Goal: Task Accomplishment & Management: Use online tool/utility

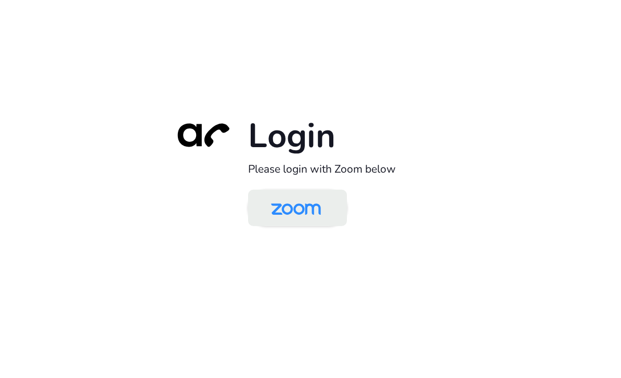
click at [306, 224] on img at bounding box center [296, 209] width 72 height 34
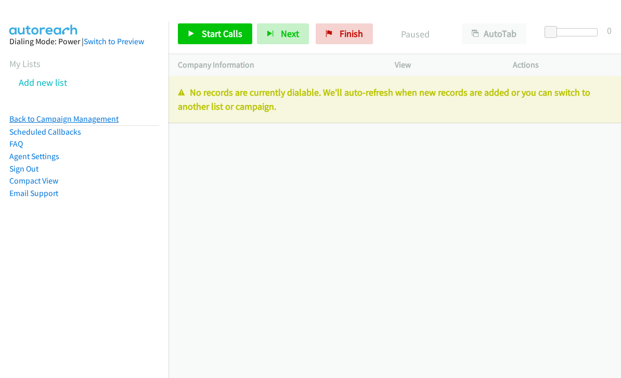
click at [104, 123] on link "Back to Campaign Management" at bounding box center [63, 119] width 109 height 10
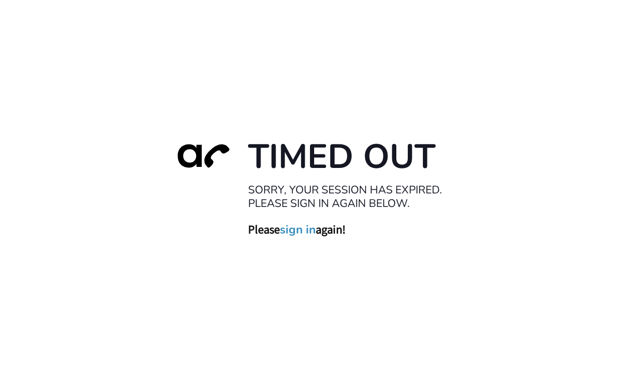
scroll to position [2, 0]
click at [308, 237] on link "sign in" at bounding box center [298, 229] width 36 height 15
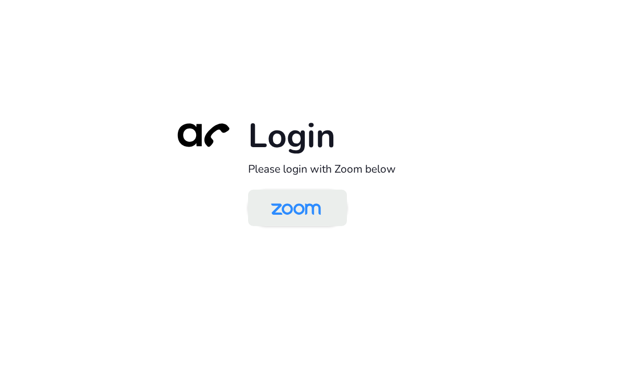
click at [306, 226] on img at bounding box center [296, 209] width 72 height 34
click at [312, 226] on img at bounding box center [296, 209] width 72 height 34
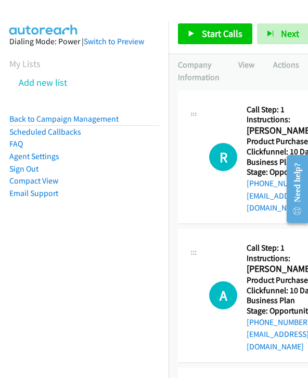
click at [230, 36] on span "Start Calls" at bounding box center [222, 34] width 41 height 12
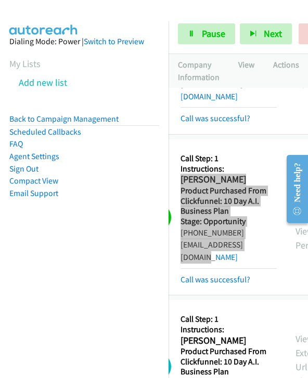
scroll to position [594, 0]
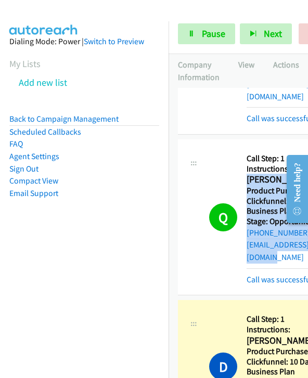
click at [226, 206] on div "Q Callback Scheduled Call Step: 1 Instructions: [PERSON_NAME] America/New_York …" at bounding box center [276, 217] width 134 height 137
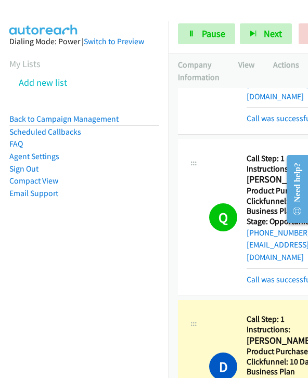
click at [221, 203] on div "Q Callback Scheduled Call Step: 1 Instructions: [PERSON_NAME] America/New_York …" at bounding box center [276, 217] width 134 height 137
click at [224, 201] on div "Q Callback Scheduled Call Step: 1 Instructions: [PERSON_NAME] America/New_York …" at bounding box center [276, 217] width 134 height 137
click at [210, 35] on span "Pause" at bounding box center [213, 34] width 23 height 12
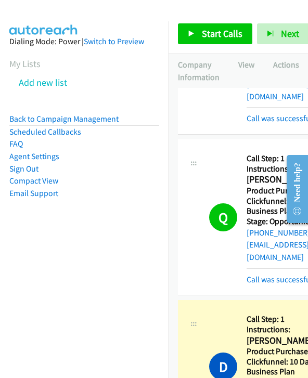
click at [232, 201] on div "Q Callback Scheduled Call Step: 1 Instructions: [PERSON_NAME] America/New_York …" at bounding box center [276, 217] width 134 height 137
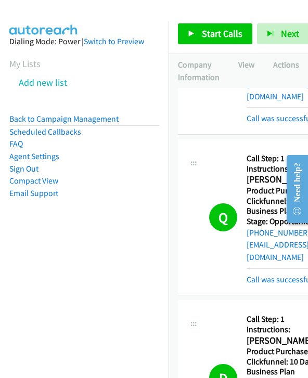
click at [226, 204] on div "Q Callback Scheduled Call Step: 1 Instructions: [PERSON_NAME] America/New_York …" at bounding box center [276, 217] width 134 height 137
click at [217, 207] on div "Q Callback Scheduled Call Step: 1 Instructions: [PERSON_NAME] America/New_York …" at bounding box center [276, 217] width 134 height 137
click at [252, 275] on link "Call was successful?" at bounding box center [282, 280] width 70 height 10
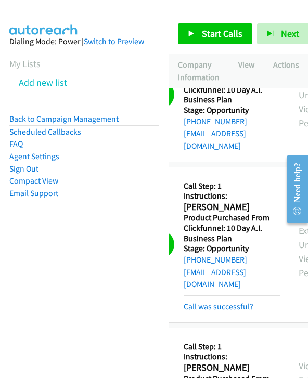
scroll to position [699, 61]
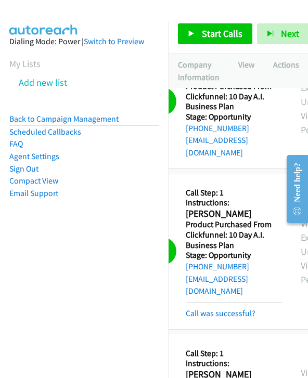
click at [232, 34] on span "Start Calls" at bounding box center [222, 34] width 41 height 12
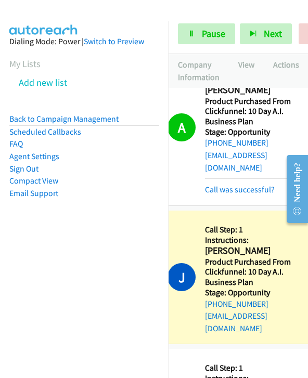
scroll to position [1144, 0]
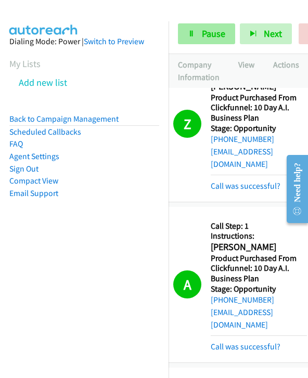
click at [208, 38] on span "Pause" at bounding box center [213, 34] width 23 height 12
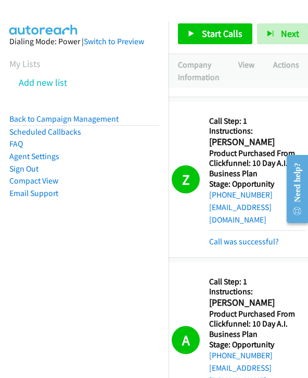
click at [216, 35] on span "Start Calls" at bounding box center [222, 34] width 41 height 12
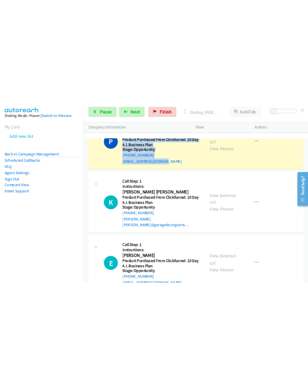
scroll to position [1667, 0]
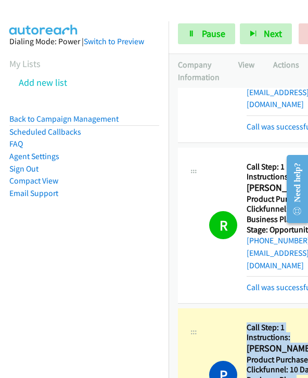
click at [191, 318] on div "P Callback Scheduled Call Step: 1 Instructions: [PERSON_NAME] America/New_York …" at bounding box center [265, 375] width 156 height 115
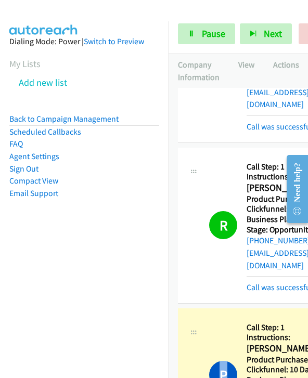
click at [188, 318] on div "P Callback Scheduled Call Step: 1 Instructions: [PERSON_NAME] America/New_York …" at bounding box center [265, 375] width 156 height 115
